Goal: Information Seeking & Learning: Learn about a topic

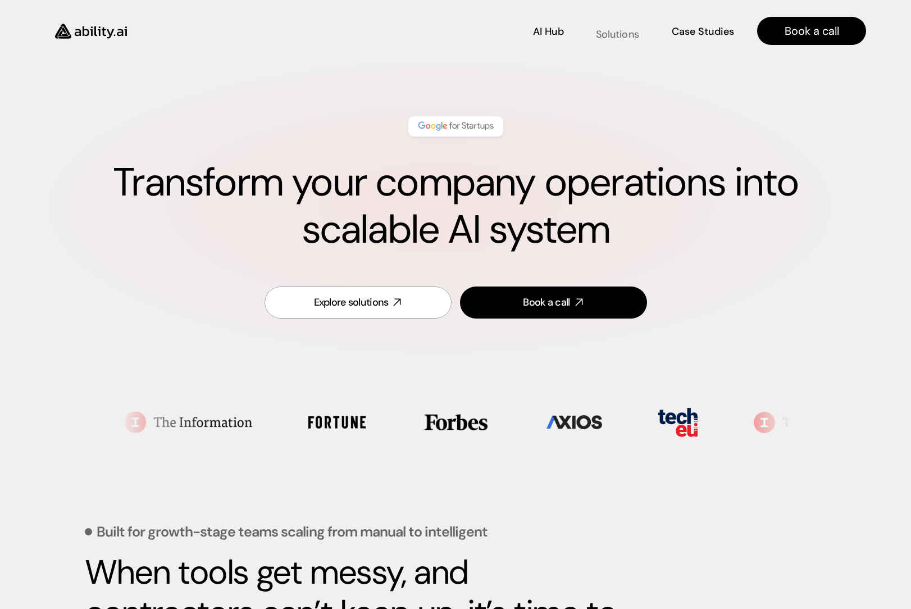
click at [623, 28] on p "Solutions" at bounding box center [617, 35] width 43 height 14
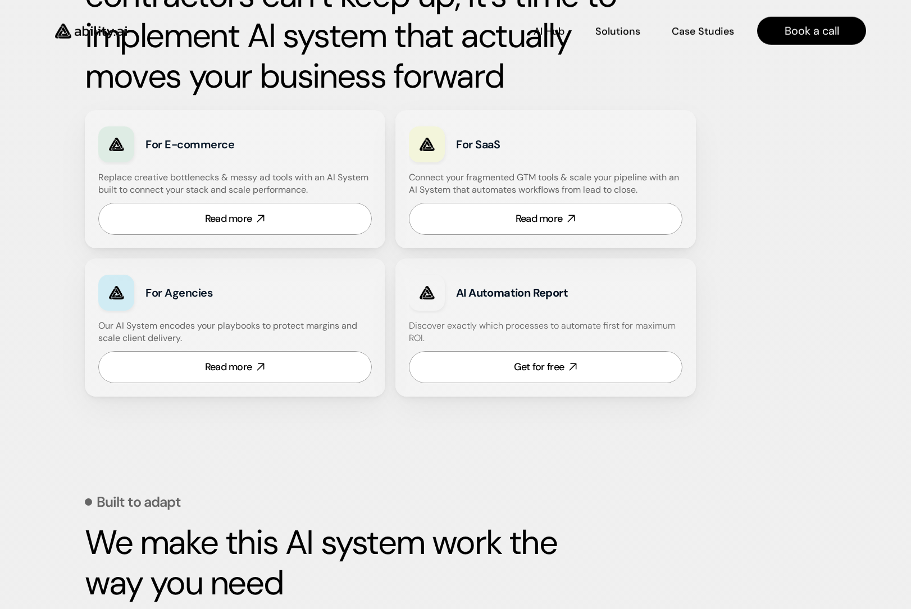
scroll to position [617, 0]
click at [482, 217] on link "Read more" at bounding box center [546, 219] width 274 height 32
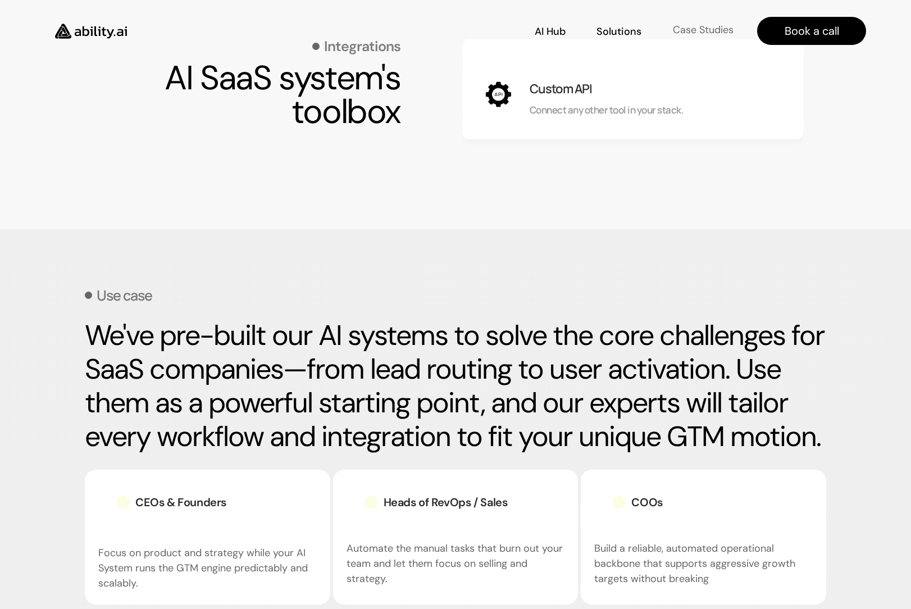
scroll to position [1200, 0]
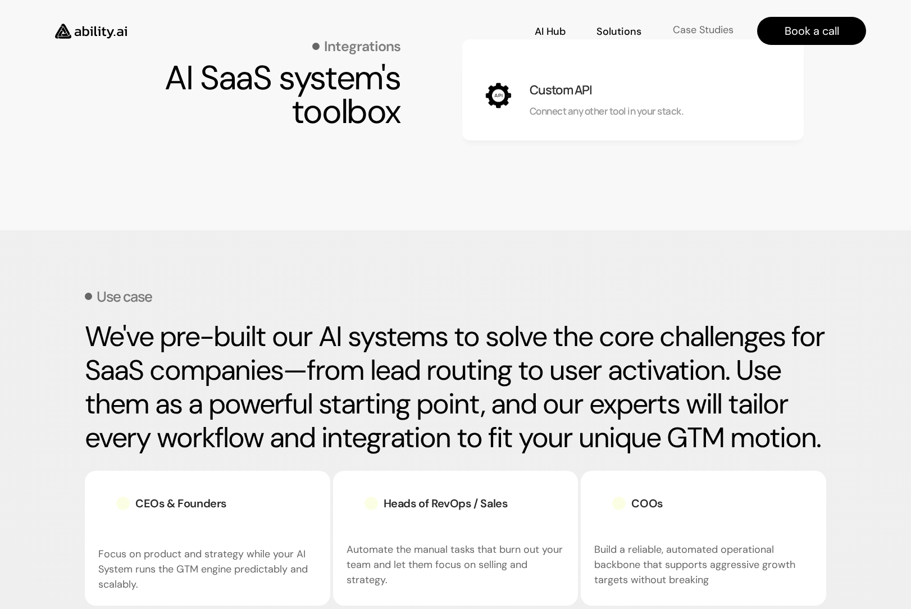
click at [711, 33] on p "Case Studies" at bounding box center [703, 30] width 61 height 14
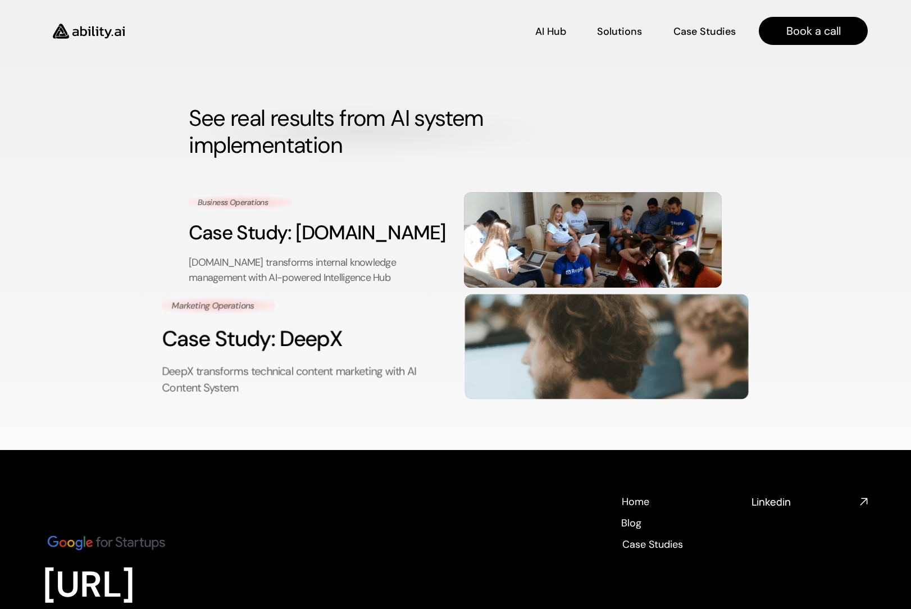
click at [465, 357] on img at bounding box center [607, 346] width 284 height 105
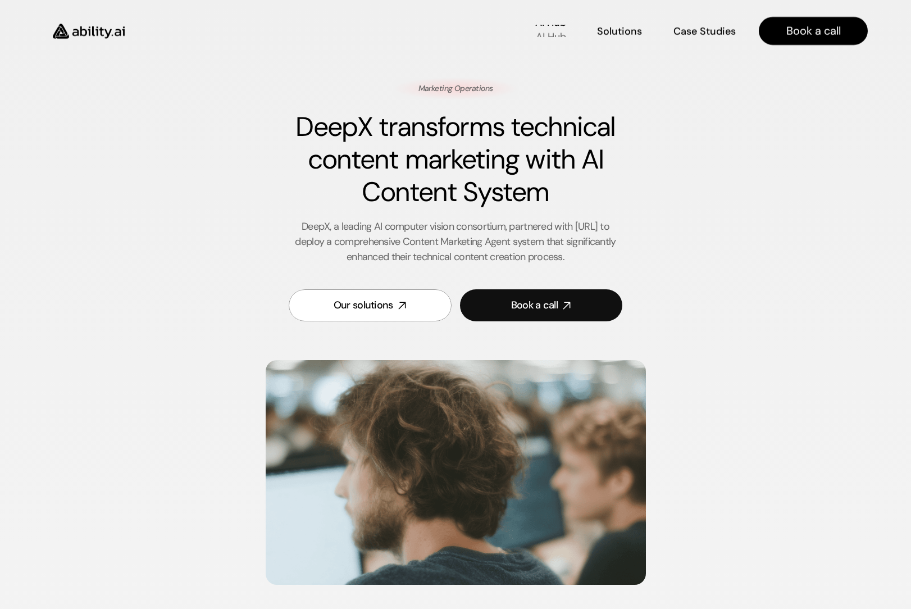
click at [557, 30] on p "AI Hub" at bounding box center [551, 37] width 30 height 14
